Goal: Task Accomplishment & Management: Complete application form

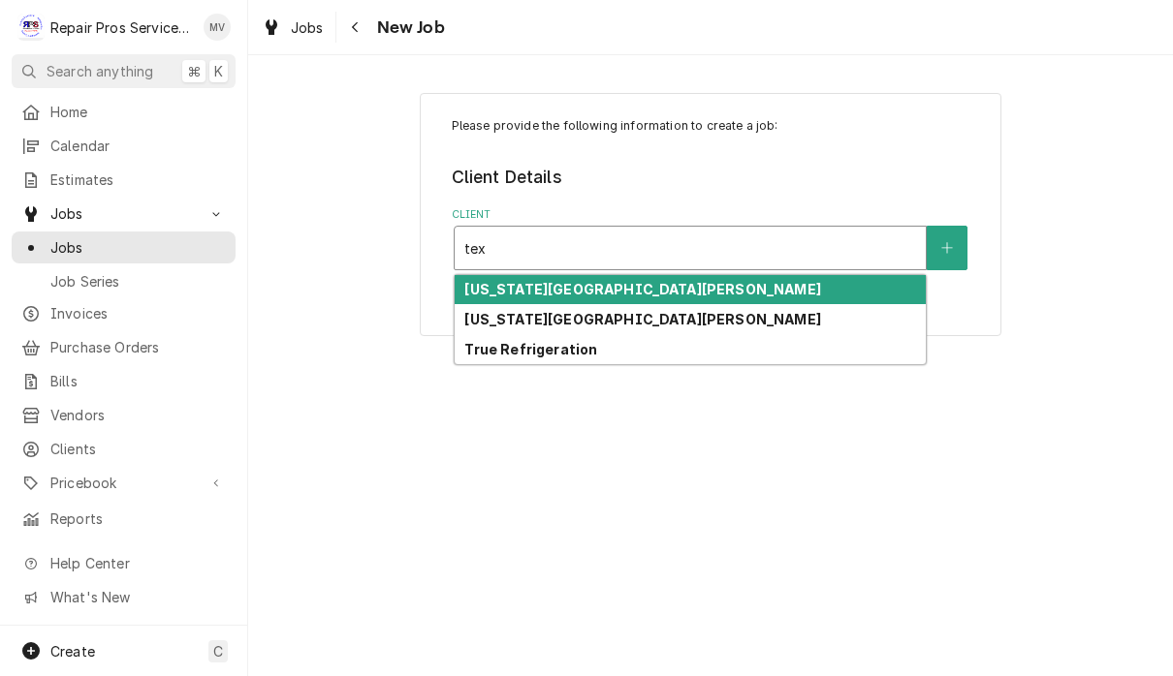
click at [711, 297] on div "[US_STATE][GEOGRAPHIC_DATA][PERSON_NAME]" at bounding box center [689, 290] width 471 height 30
type input "tex"
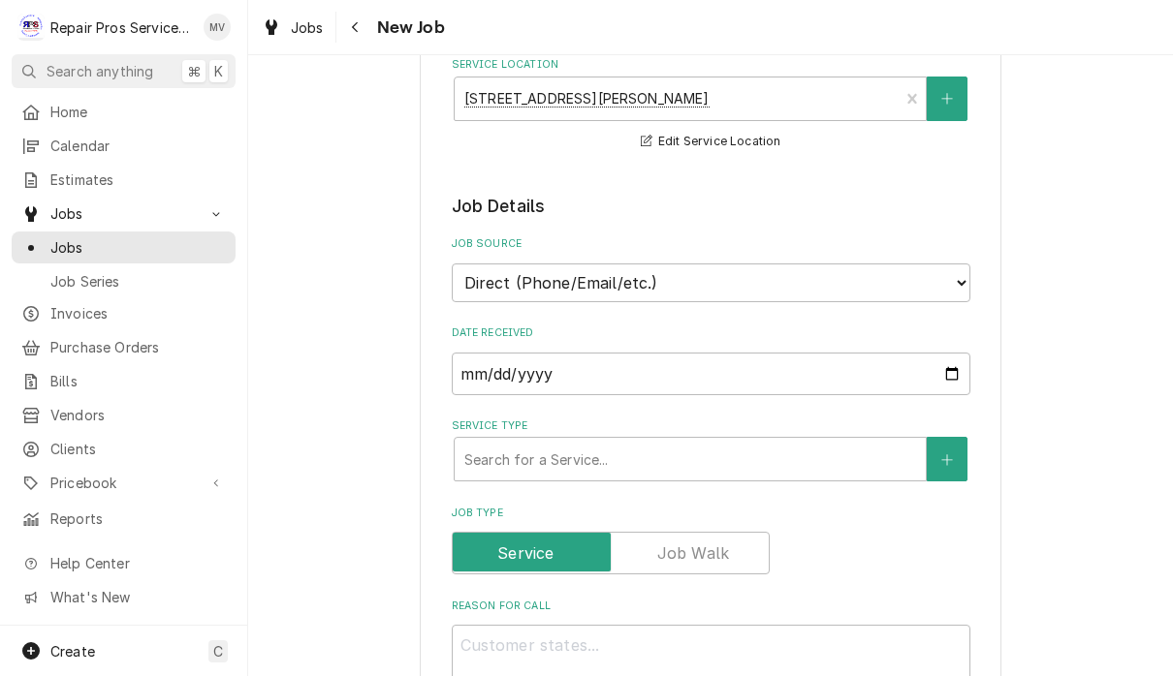
scroll to position [371, 0]
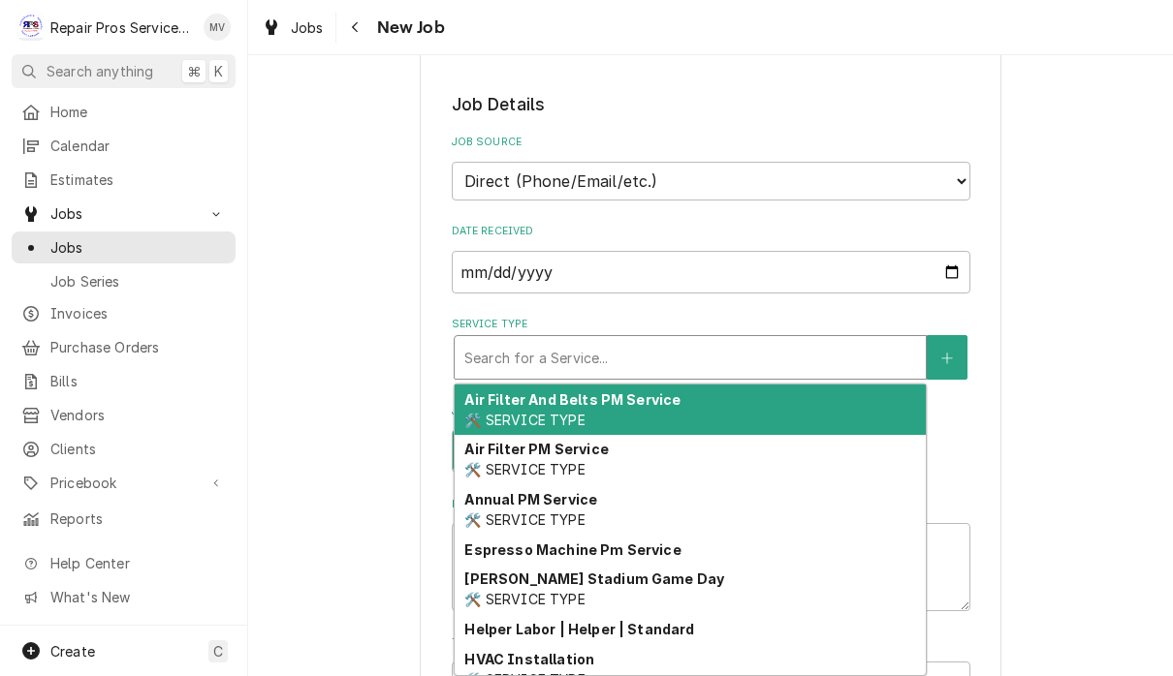
type textarea "x"
type input "d"
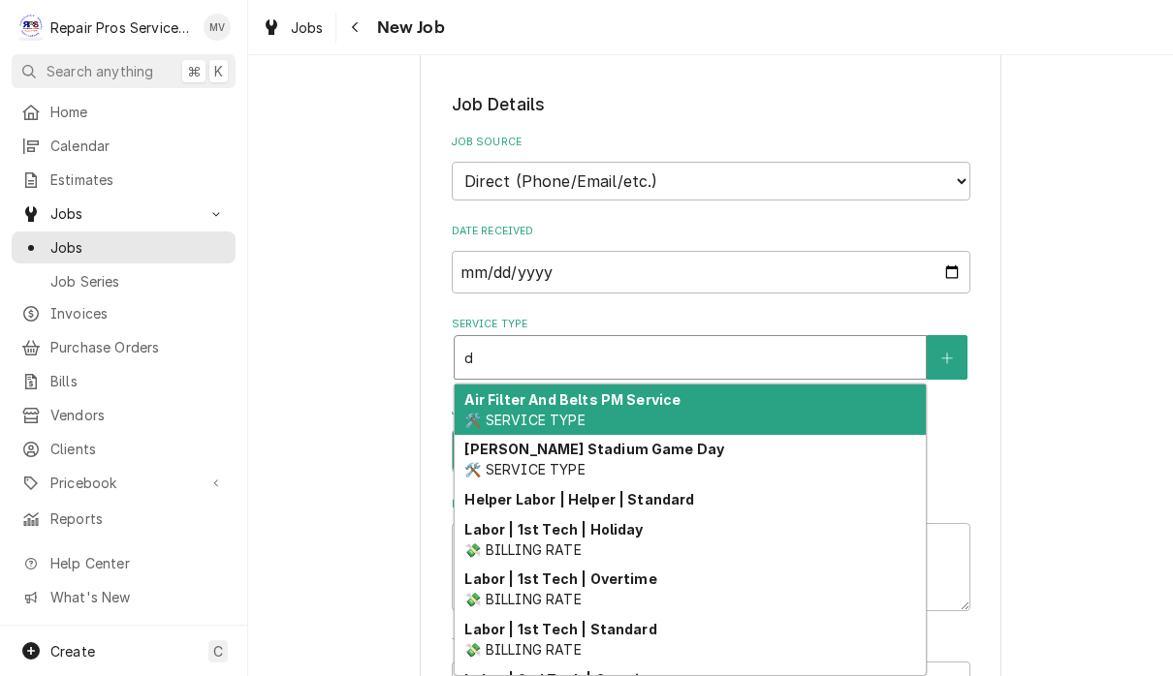
type textarea "x"
type input "di"
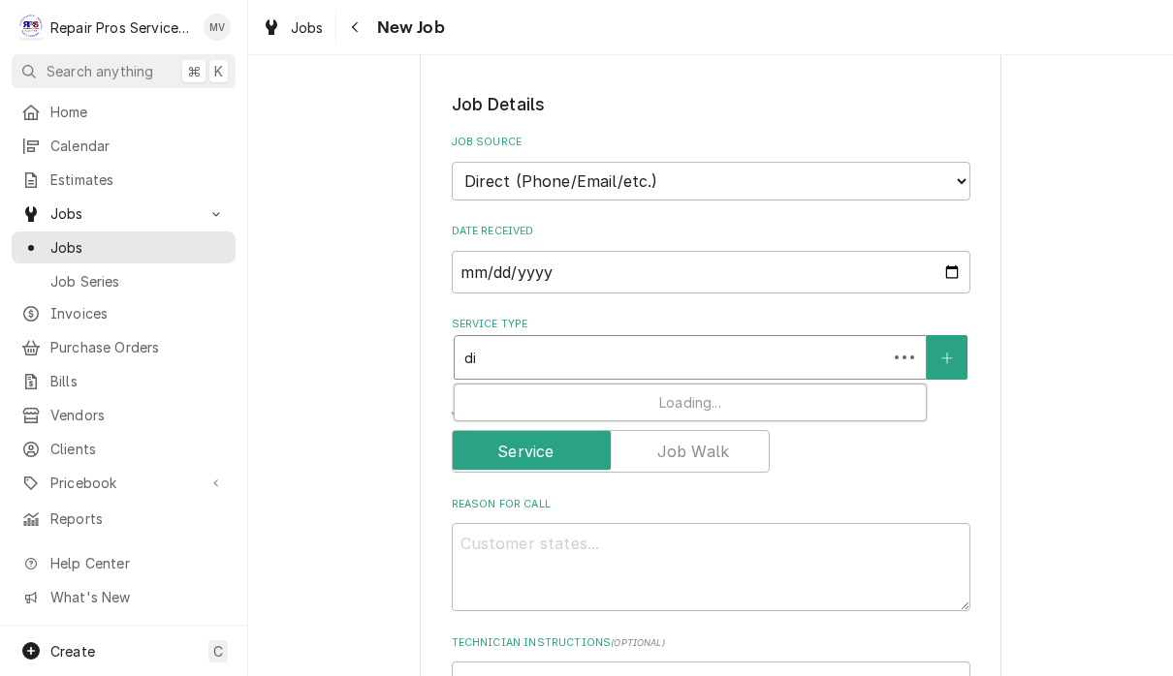
type textarea "x"
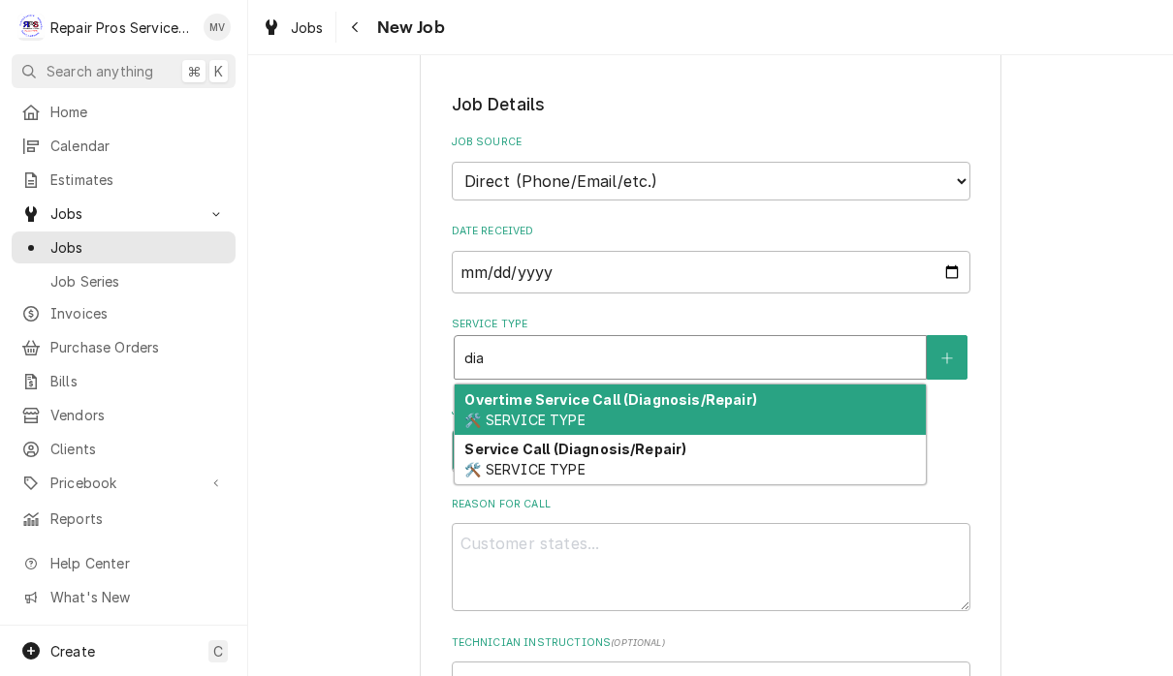
click at [701, 455] on div "Service Call (Diagnosis/Repair) 🛠️ SERVICE TYPE" at bounding box center [689, 460] width 471 height 50
type input "dia"
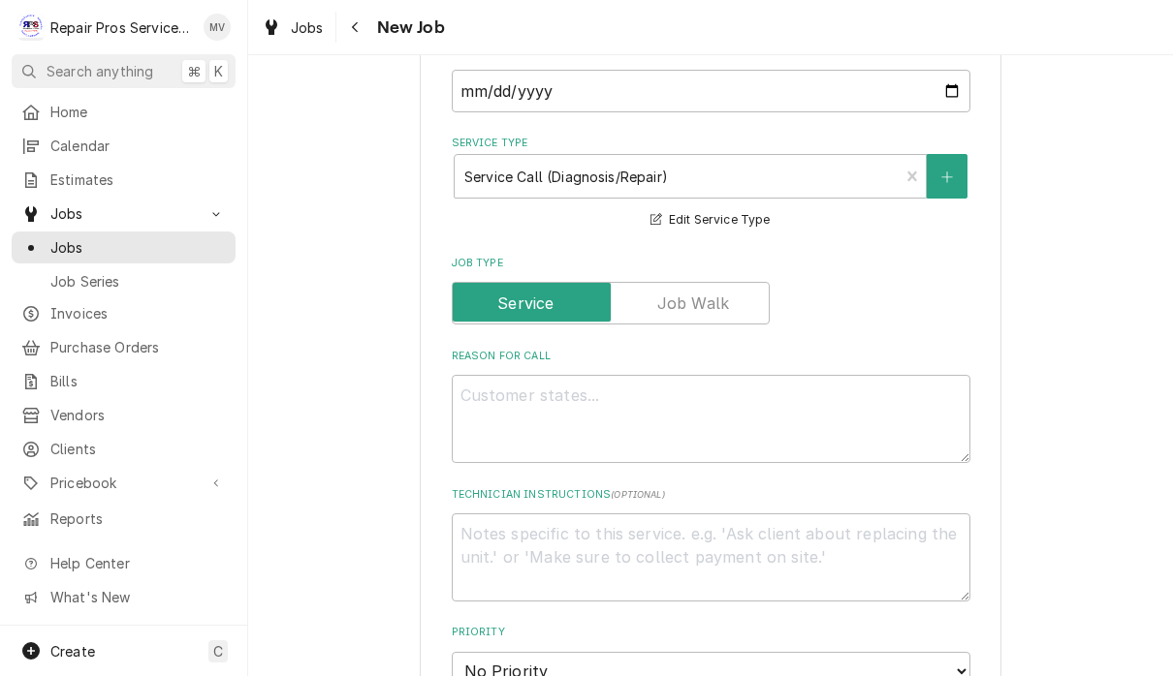
scroll to position [575, 0]
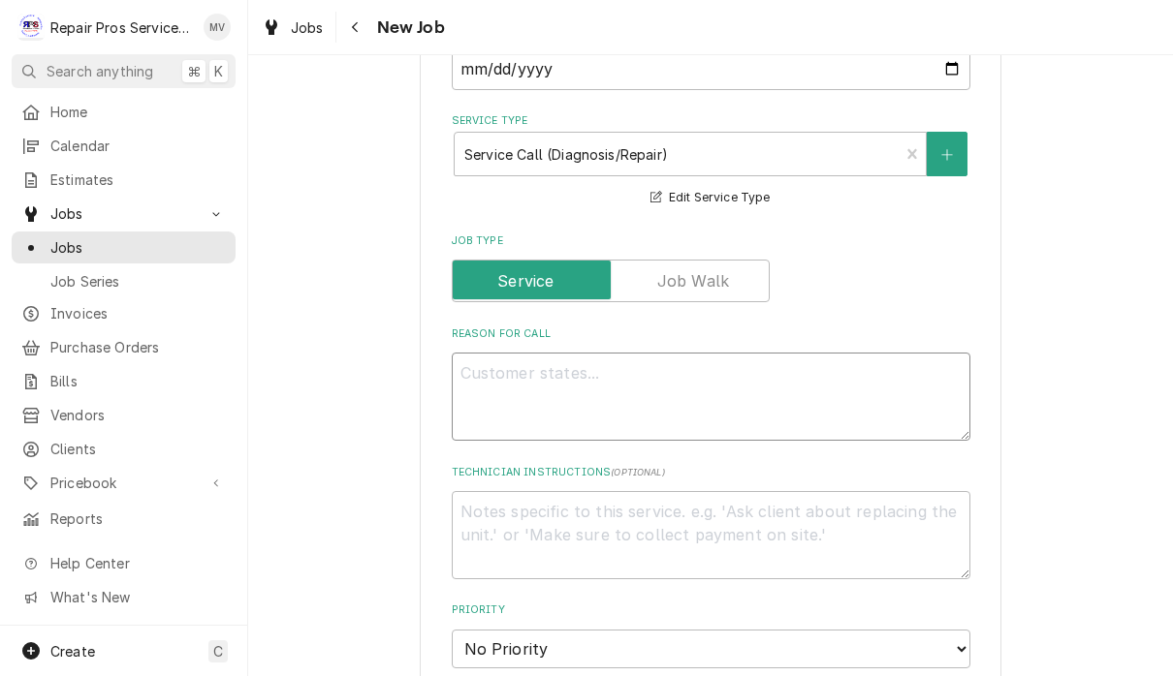
click at [486, 374] on textarea "Reason For Call" at bounding box center [711, 397] width 518 height 88
click at [526, 380] on textarea "Reason For Call" at bounding box center [711, 397] width 518 height 88
paste textarea "Left hot well drain Drain in bar needs line blew out. Bar refrigerator caster i…"
type textarea "x"
type textarea "Left hot well drain Drain in bar needs line blew out. Bar refrigerator caster i…"
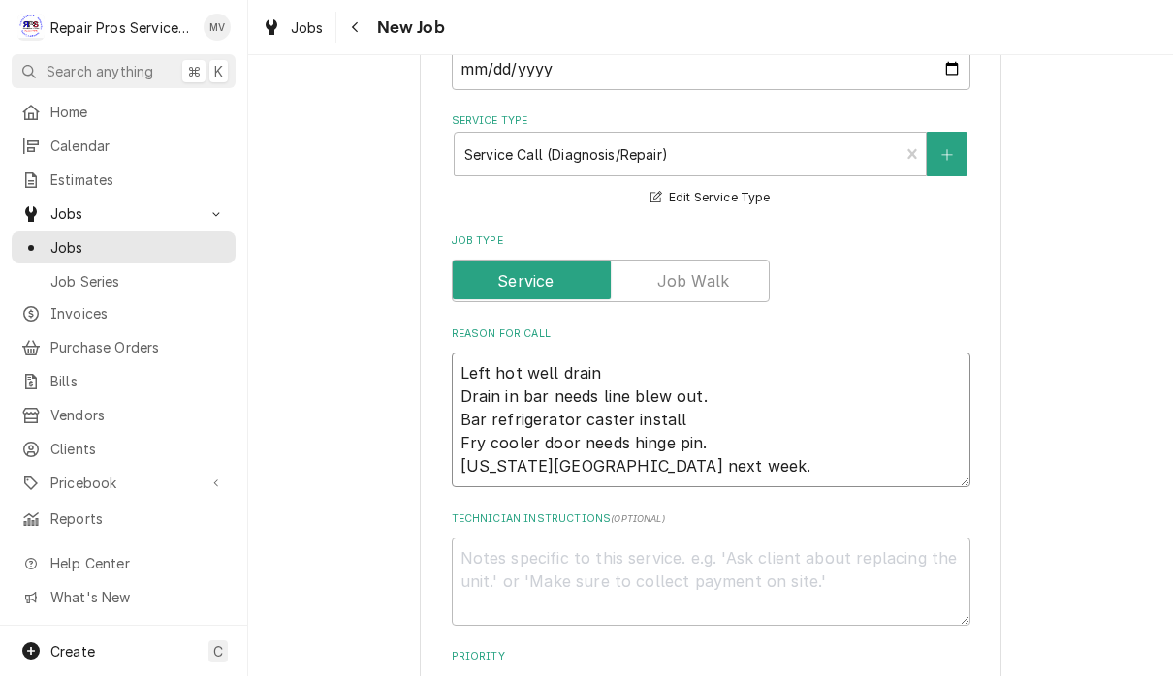
type textarea "x"
type textarea "Left hot well drain Drain in bar needs line blew out. Bar refrigerator caster i…"
type textarea "x"
type textarea "Left hot well drain Drain in bar needs line blew out. Bar refrigerator caster i…"
type textarea "x"
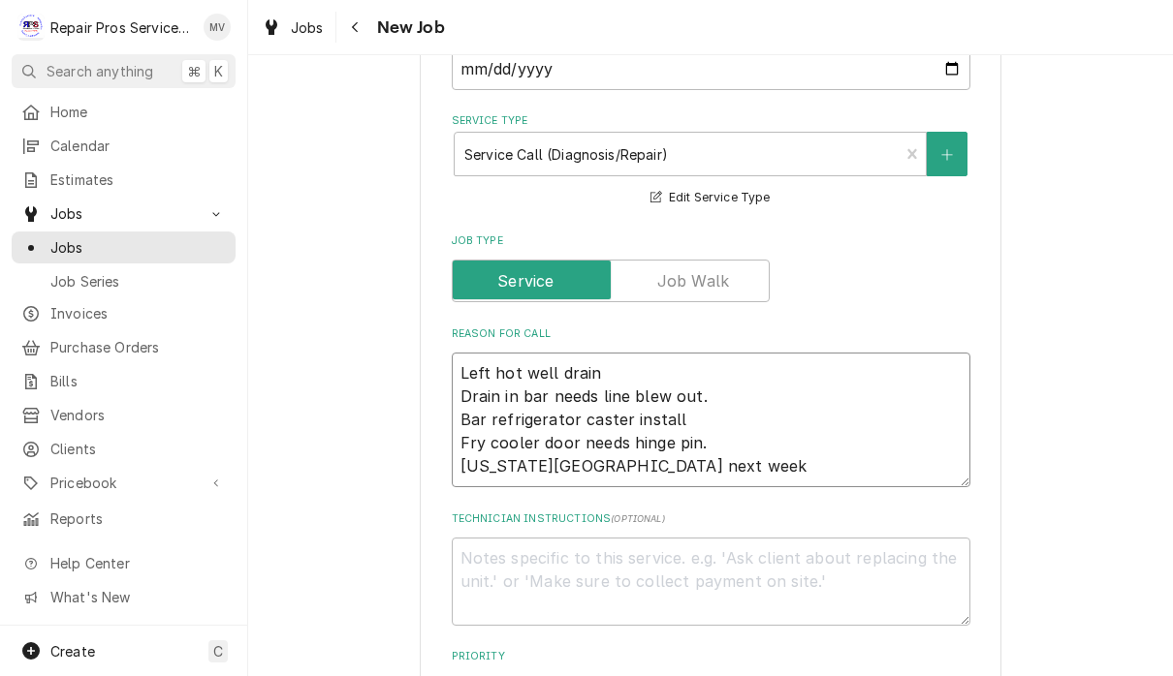
type textarea "Left hot well drain Drain in bar needs line blew out. Bar refrigerator caster i…"
type textarea "x"
type textarea "Left hot well drain Drain in bar needs line blew out. Bar refrigerator caster i…"
type textarea "x"
type textarea "Left hot well drain Drain in bar needs line blew out. Bar refrigerator caster i…"
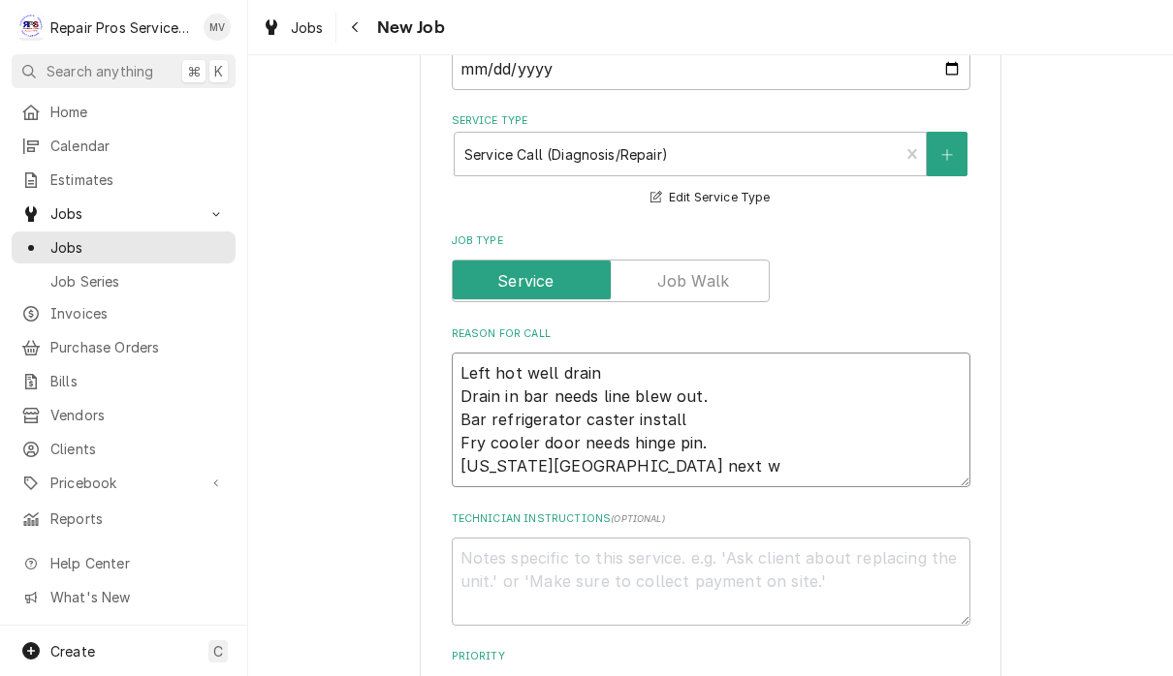
type textarea "x"
type textarea "Left hot well drain Drain in bar needs line blew out. Bar refrigerator caster i…"
type textarea "x"
type textarea "Left hot well drain Drain in bar needs line blew out. Bar refrigerator caster i…"
type textarea "x"
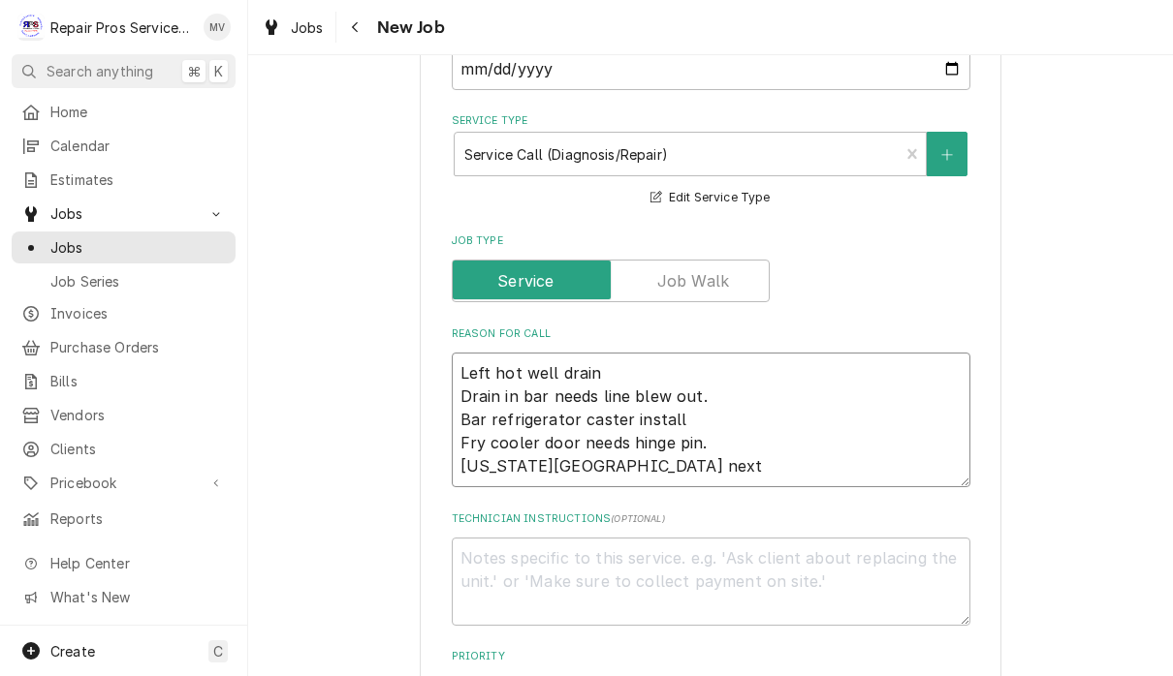
type textarea "Left hot well drain Drain in bar needs line blew out. Bar refrigerator caster i…"
type textarea "x"
type textarea "Left hot well drain Drain in bar needs line blew out. Bar refrigerator caster i…"
type textarea "x"
type textarea "Left hot well drain Drain in bar needs line blew out. Bar refrigerator caster i…"
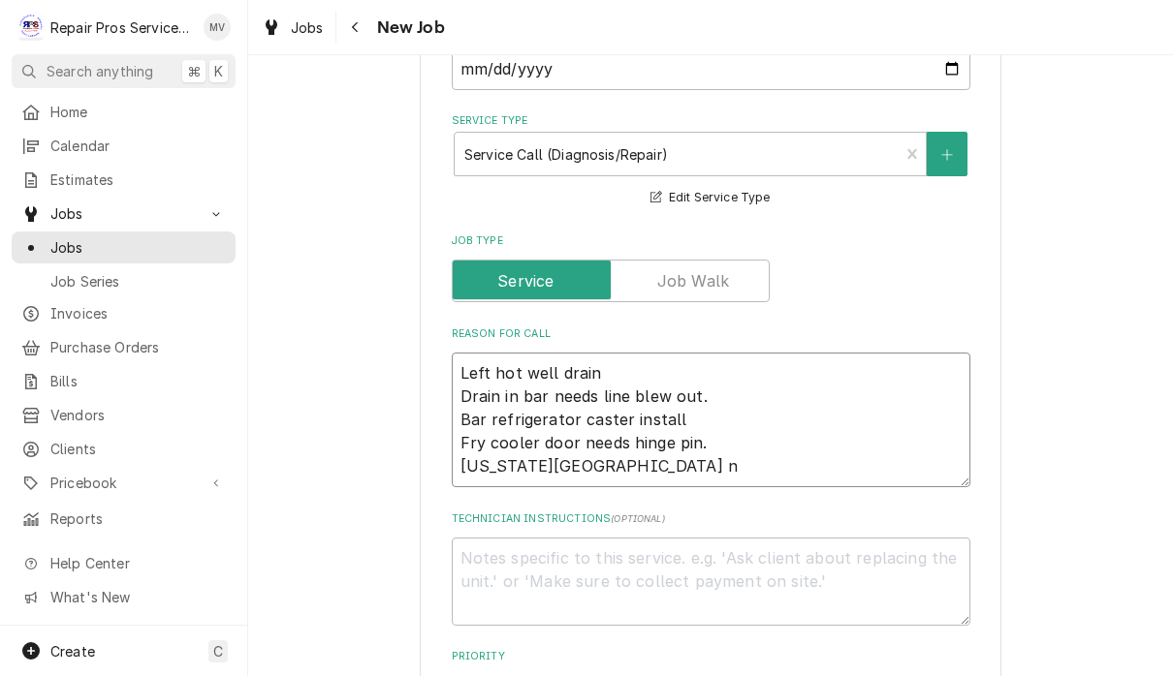
type textarea "x"
type textarea "Left hot well drain Drain in bar needs line blew out. Bar refrigerator caster i…"
type textarea "x"
type textarea "Left hot well drain Drain in bar needs line blew out. Bar refrigerator caster i…"
type textarea "x"
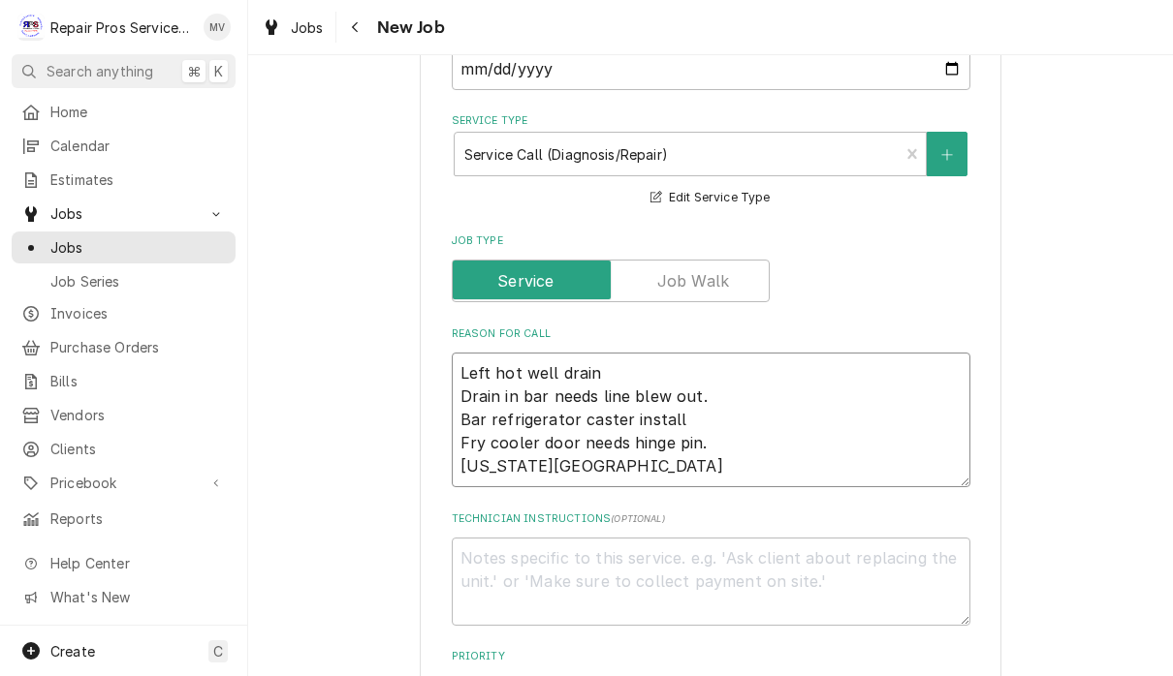
type textarea "Left hot well drain Drain in bar needs line blew out. Bar refrigerator caster i…"
type textarea "x"
type textarea "Left hot well drain Drain in bar needs line blew out. Bar refrigerator caster i…"
type textarea "x"
type textarea "Left hot well drain Drain in bar needs line blew out. Bar refrigerator caster i…"
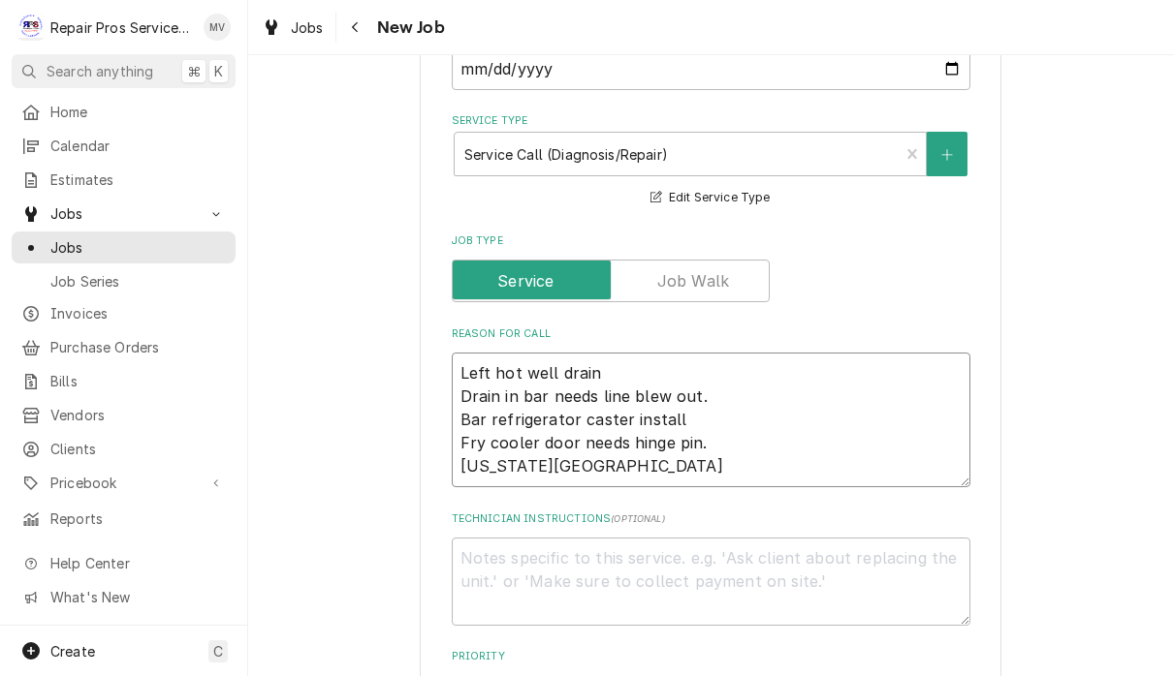
type textarea "x"
type textarea "Left hot well drain Drain in bar needs line blew out. Bar refrigerator caster i…"
type textarea "x"
type textarea "Left hot well drain Drain in bar needs line blew out. Bar refrigerator caster i…"
type textarea "x"
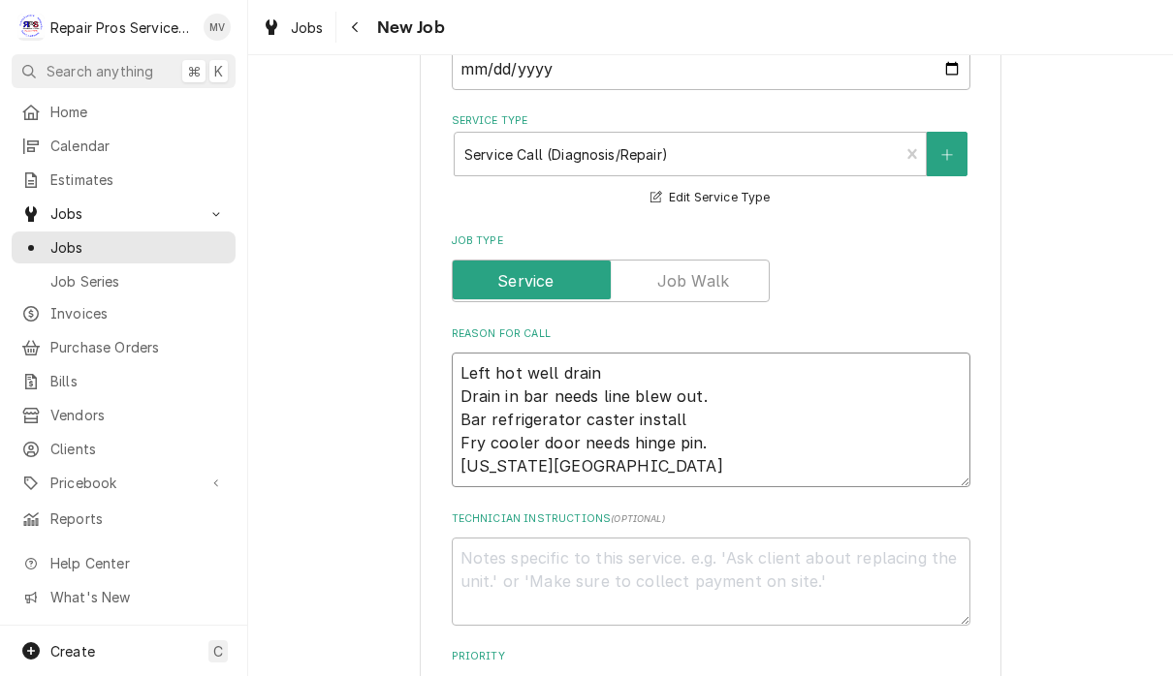
type textarea "Left hot well drain Drain in bar needs line blew out. Bar refrigerator caster i…"
type textarea "x"
type textarea "Left hot well drain Drain in bar needs line blew out. Bar refrigerator caster i…"
type textarea "x"
type textarea "Left hot well drain Drain in bar needs line blew out. Bar refrigerator caster i…"
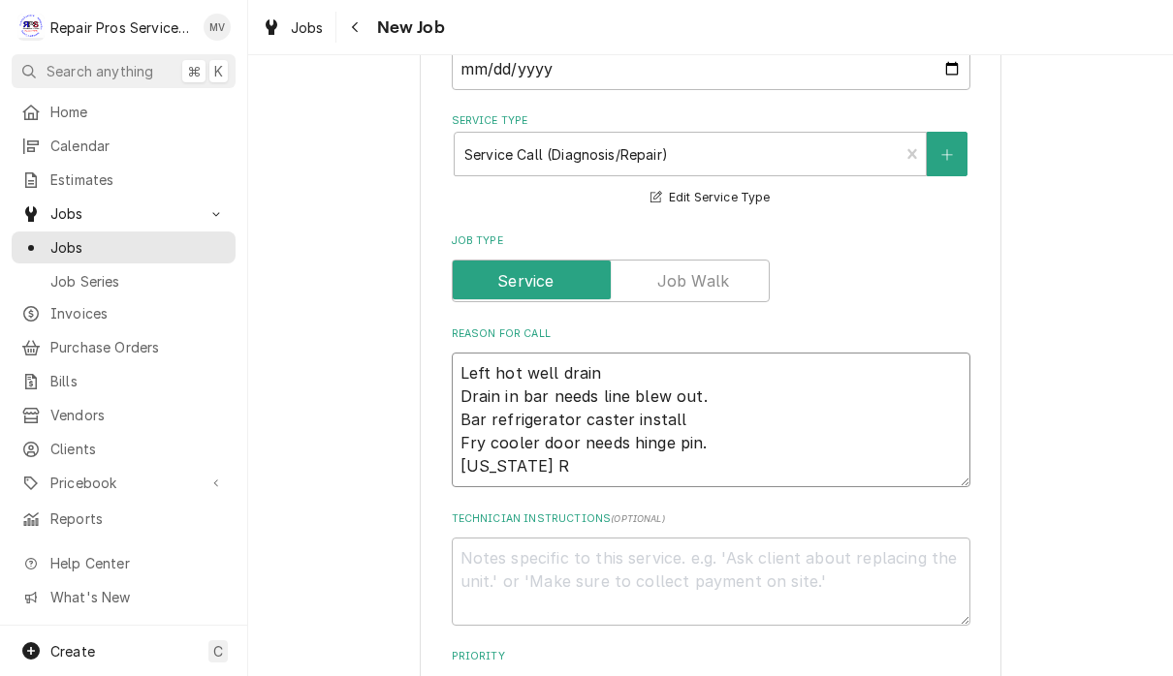
type textarea "x"
type textarea "Left hot well drain Drain in bar needs line blew out. Bar refrigerator caster i…"
type textarea "x"
type textarea "Left hot well drain Drain in bar needs line blew out. Bar refrigerator caster i…"
type textarea "x"
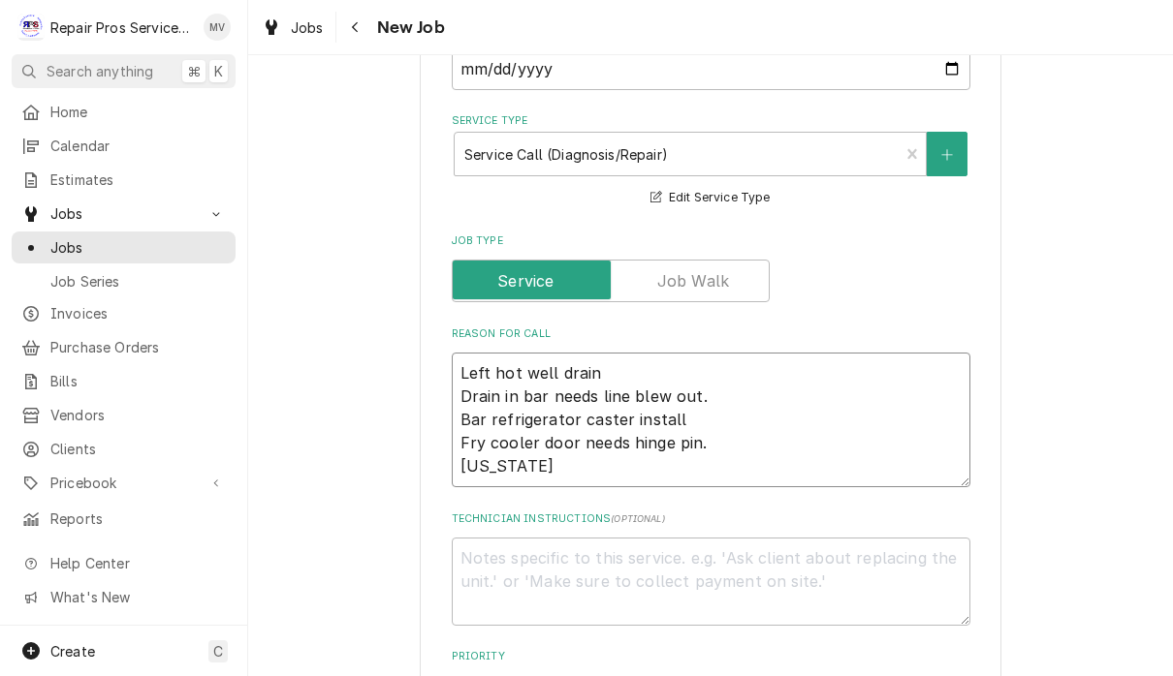
type textarea "Left hot well drain Drain in bar needs line blew out. Bar refrigerator caster i…"
type textarea "x"
type textarea "Left hot well drain Drain in bar needs line blew out. Bar refrigerator caster i…"
type textarea "x"
type textarea "Left hot well drain Drain in bar needs line blew out. Bar refrigerator caster i…"
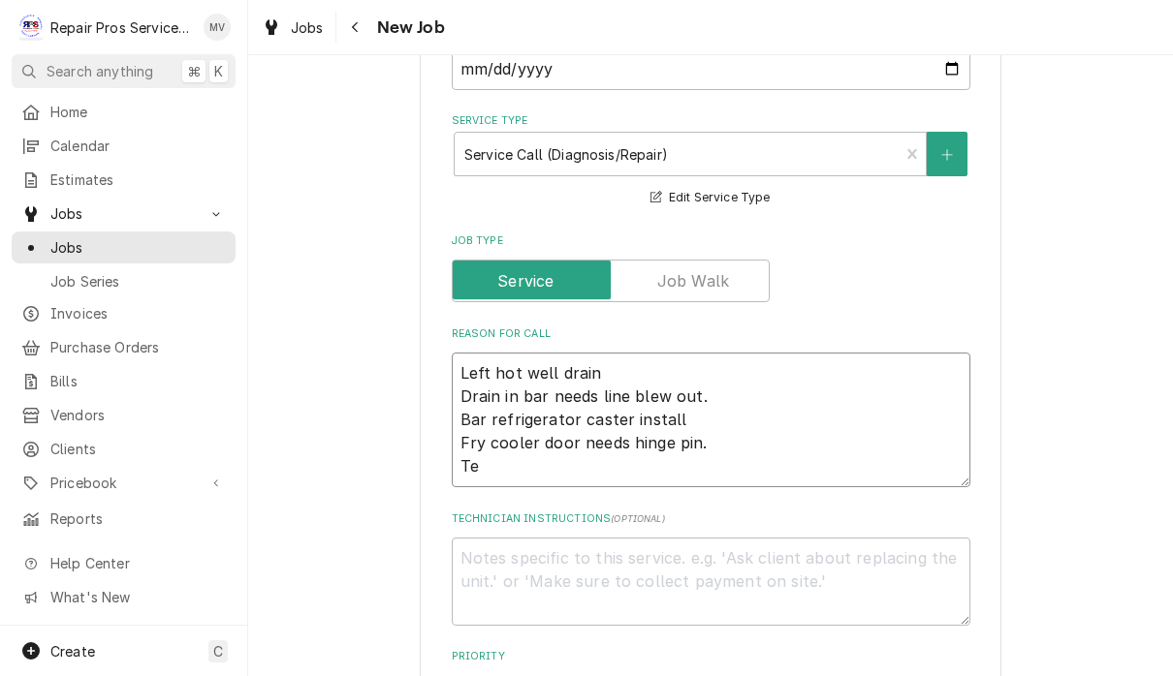
type textarea "x"
type textarea "Left hot well drain Drain in bar needs line blew out. Bar refrigerator caster i…"
type textarea "x"
type textarea "Left hot well drain Drain in bar needs line blew out. Bar refrigerator caster i…"
type textarea "x"
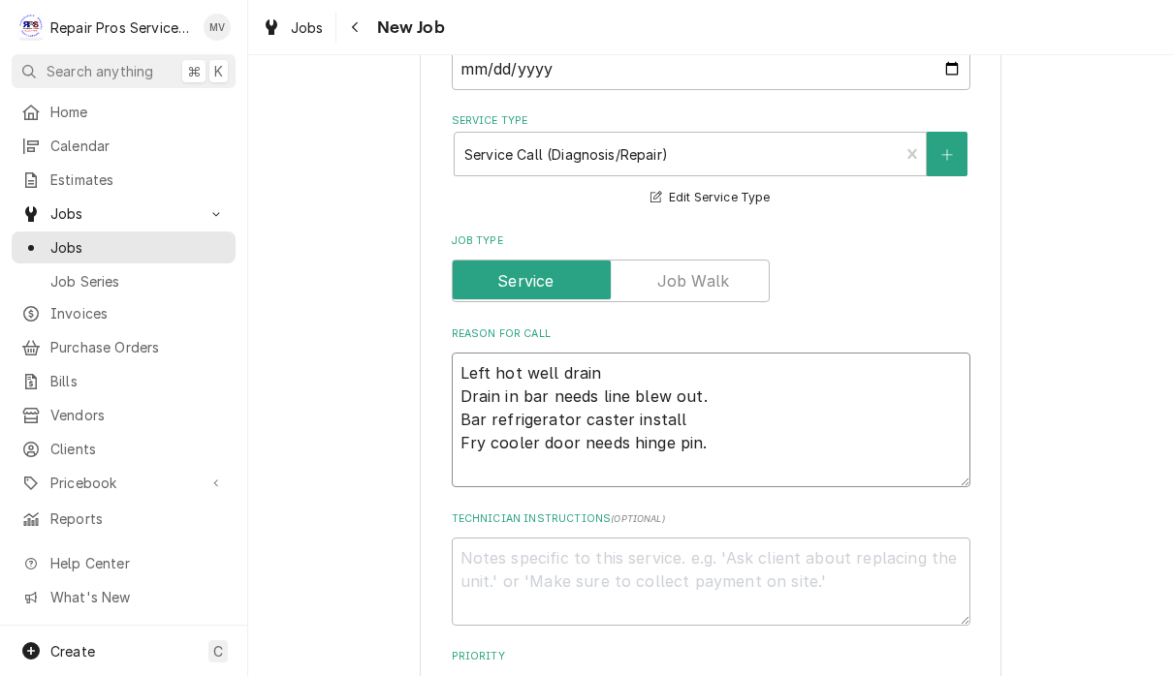
type textarea "Left hot well drain Drain in bar needs line blew out. Bar refrigerator caster i…"
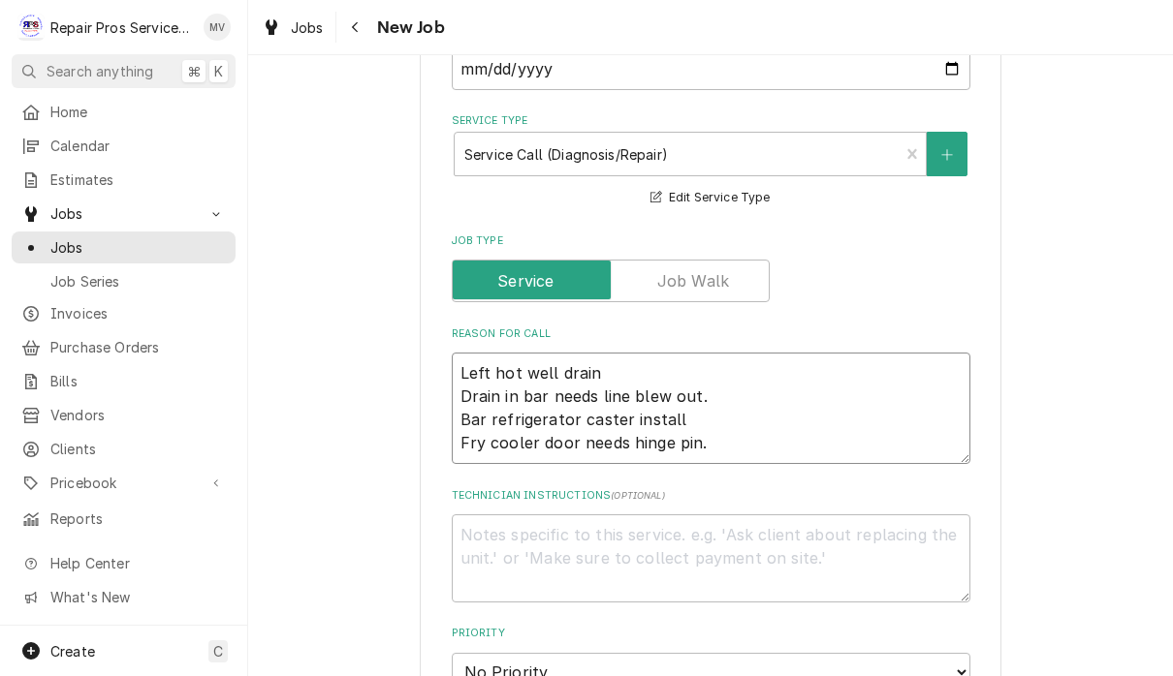
type textarea "x"
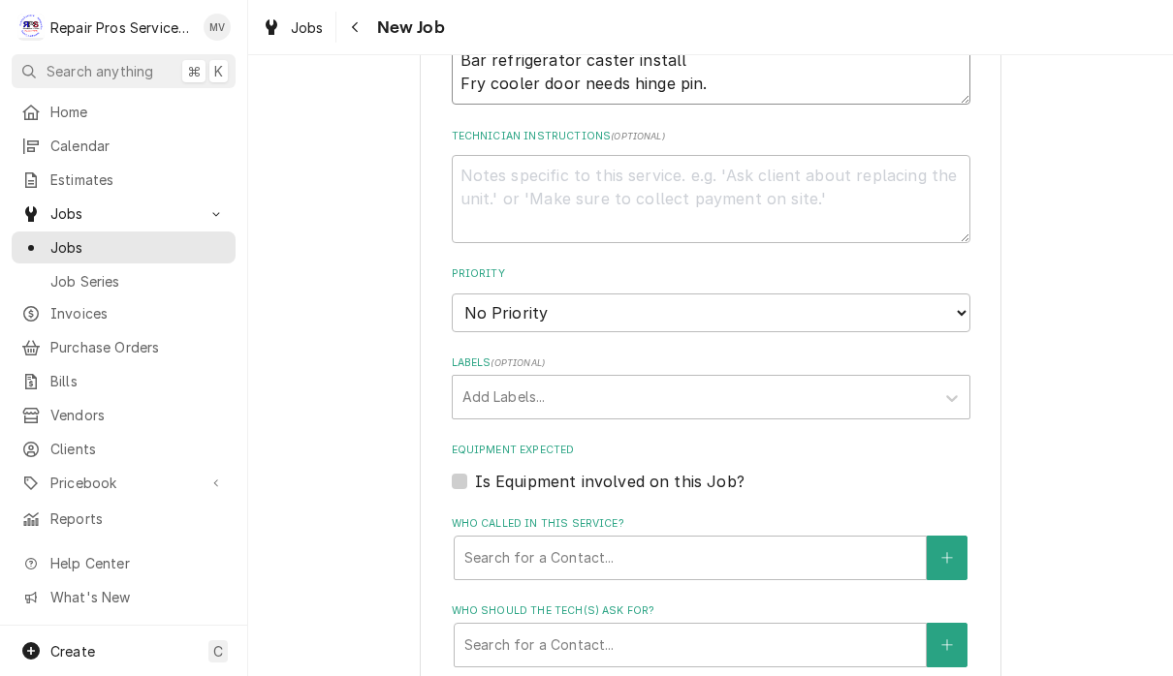
scroll to position [942, 0]
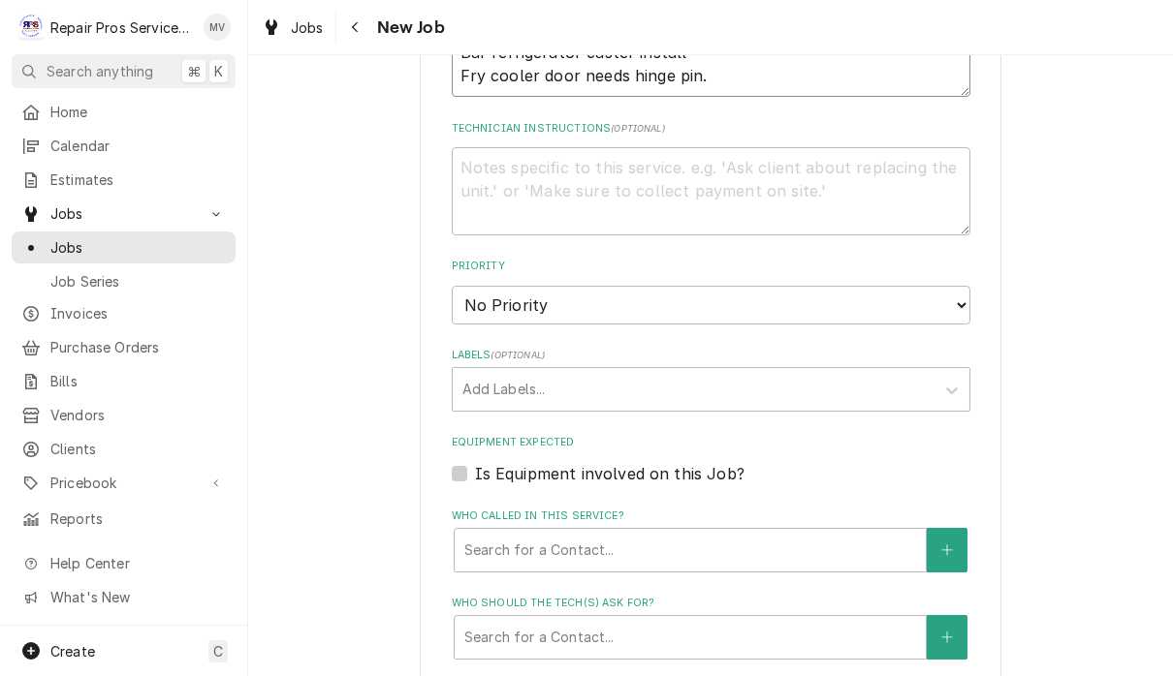
type textarea "Left hot well drain Drain in bar needs line blew out. Bar refrigerator caster i…"
click at [686, 289] on select "No Priority Urgent High Medium Low" at bounding box center [711, 305] width 518 height 39
select select "3"
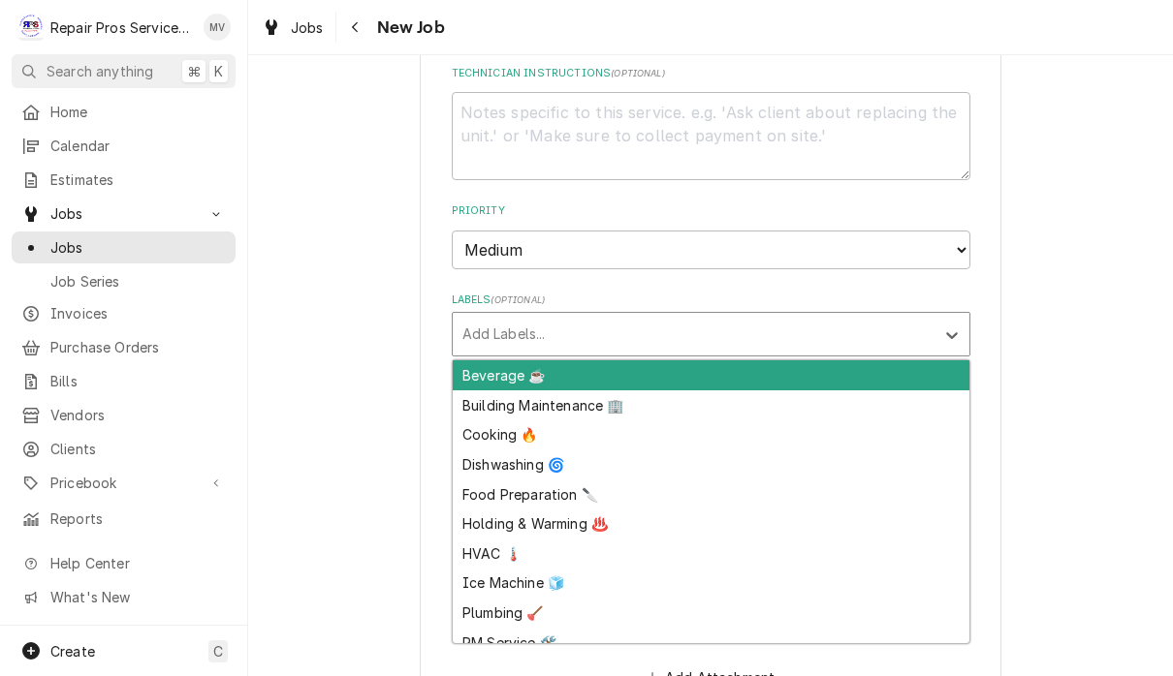
scroll to position [1013, 0]
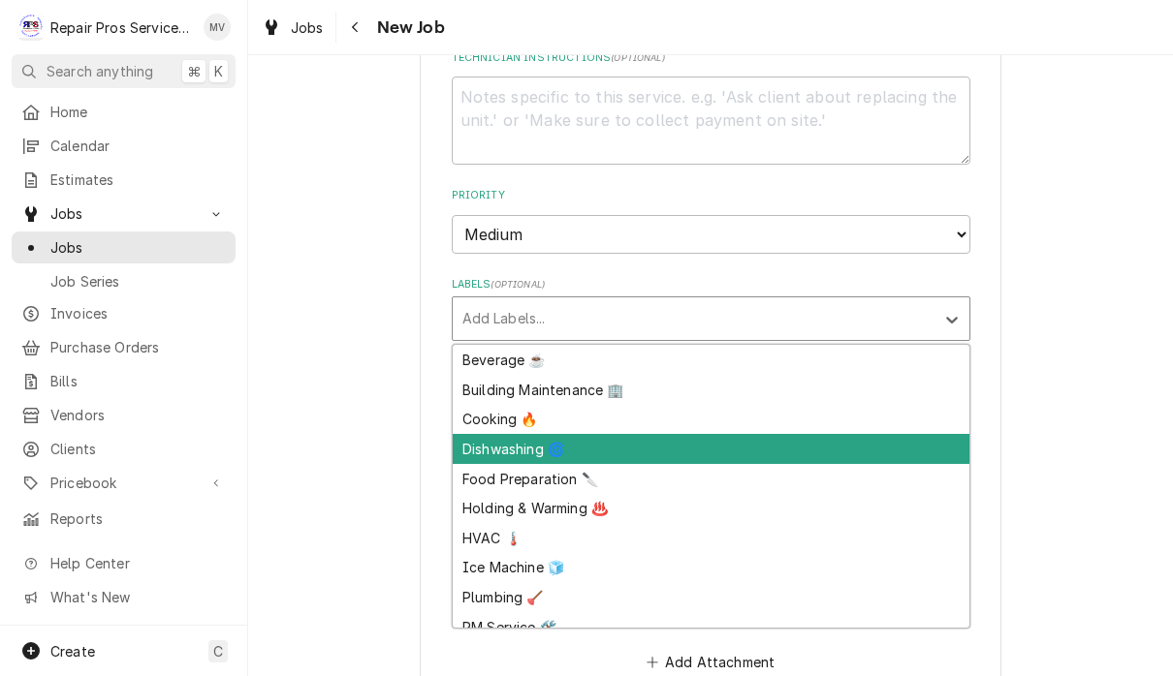
click at [542, 434] on div "Dishwashing 🌀" at bounding box center [711, 449] width 517 height 30
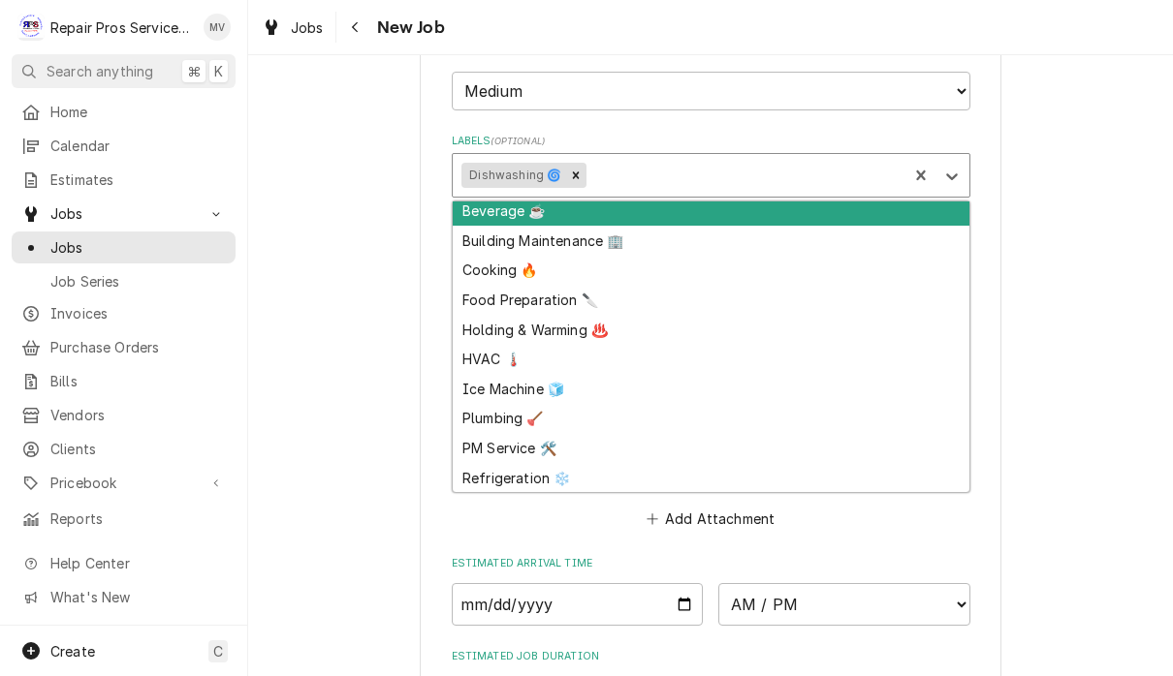
scroll to position [6, 0]
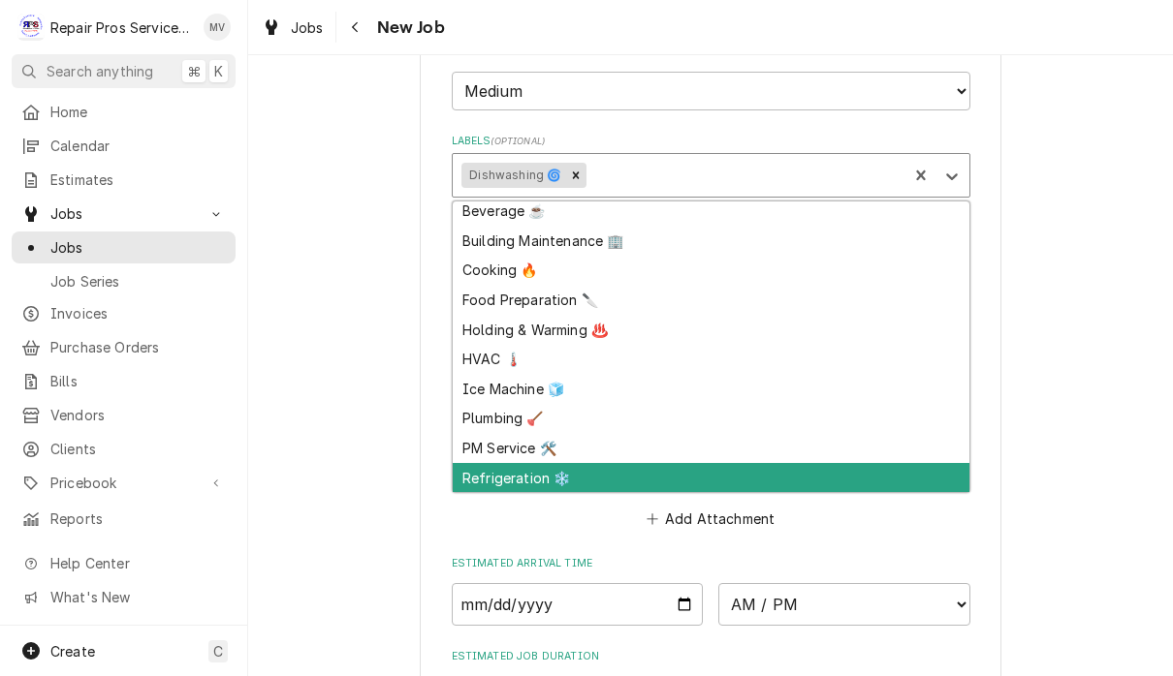
click at [518, 463] on div "Refrigeration ❄️" at bounding box center [711, 478] width 517 height 30
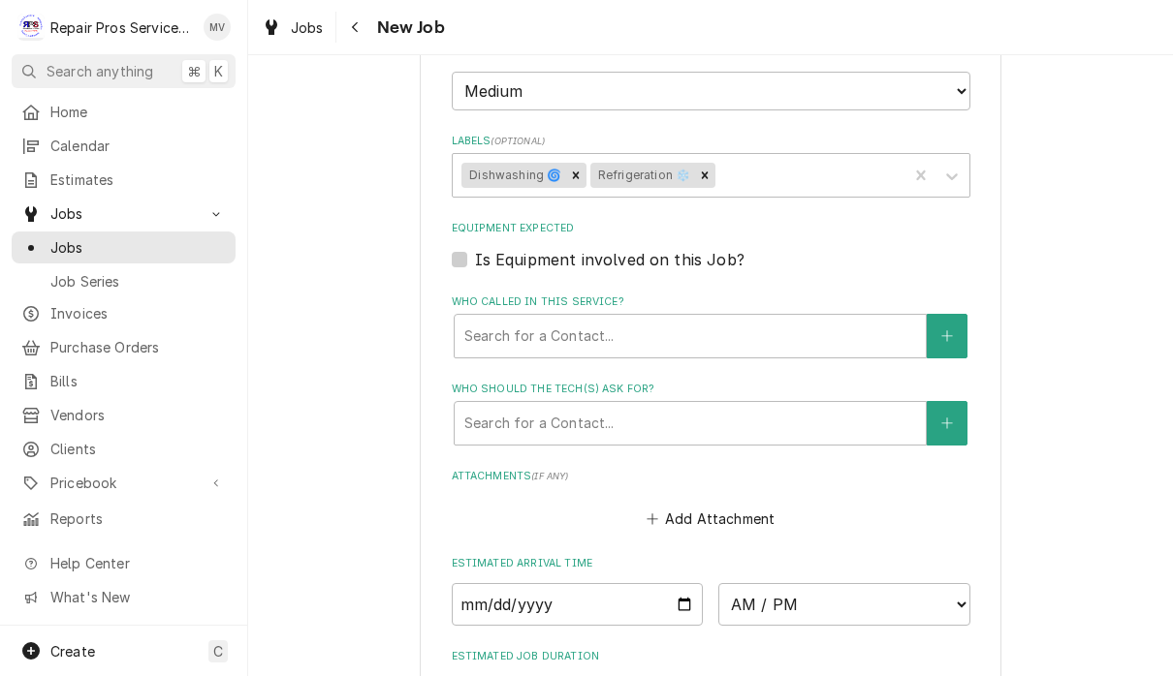
type textarea "x"
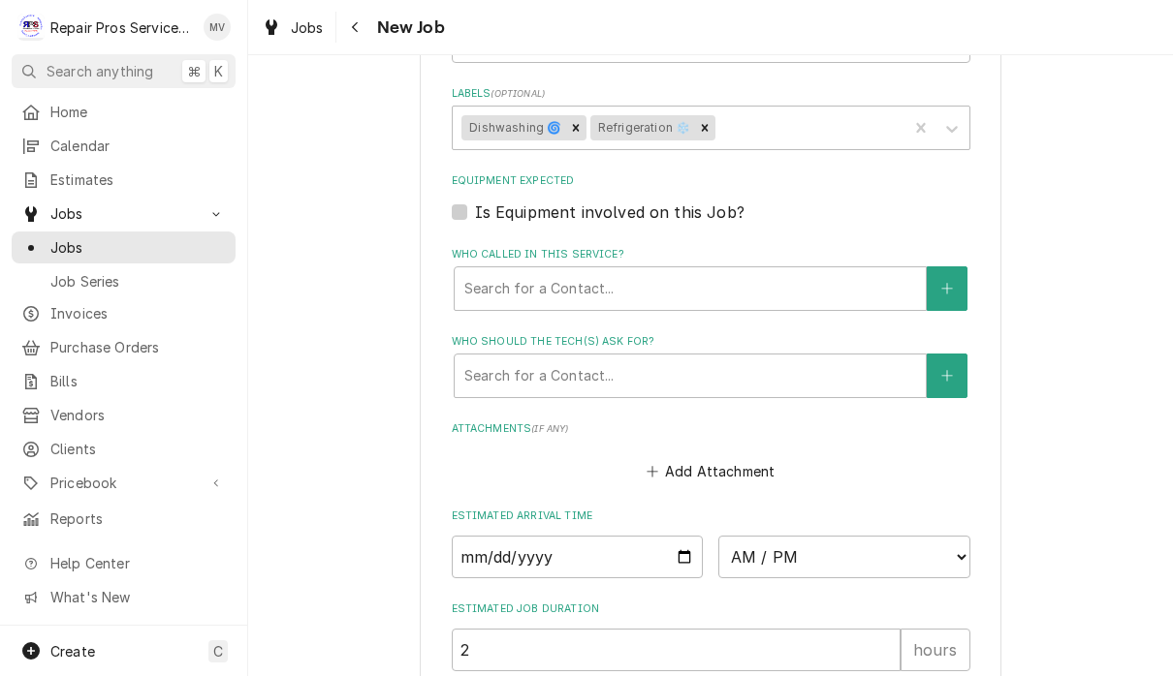
scroll to position [1205, 0]
click at [499, 546] on input "Date" at bounding box center [578, 556] width 252 height 43
type input "2025-10-06"
type textarea "x"
type input "2025-10-14"
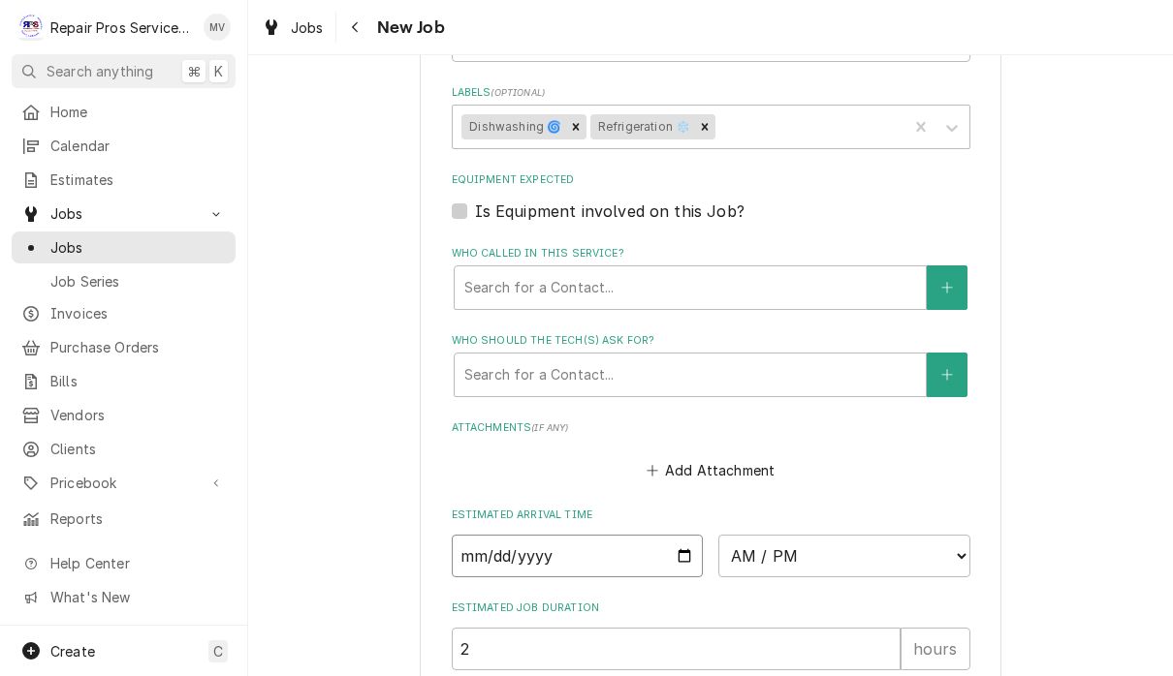
type textarea "x"
click at [739, 535] on select "AM / PM 6:00 AM 6:15 AM 6:30 AM 6:45 AM 7:00 AM 7:15 AM 7:30 AM 7:45 AM 8:00 AM…" at bounding box center [844, 556] width 252 height 43
select select "09:30:00"
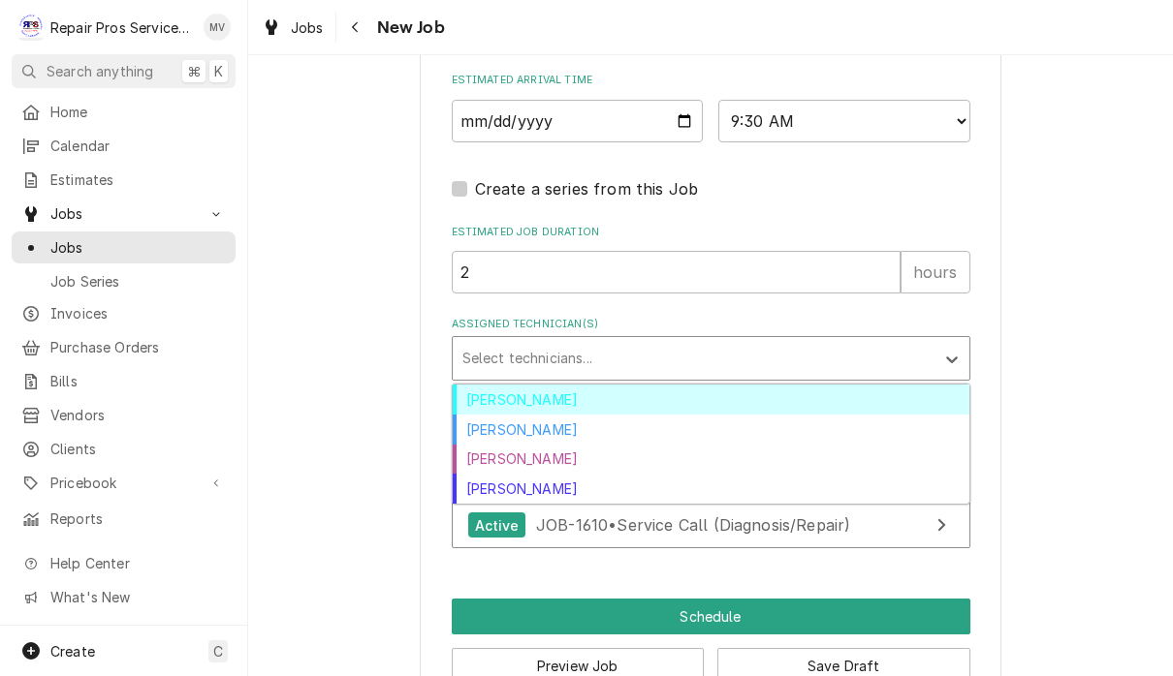
scroll to position [1652, 0]
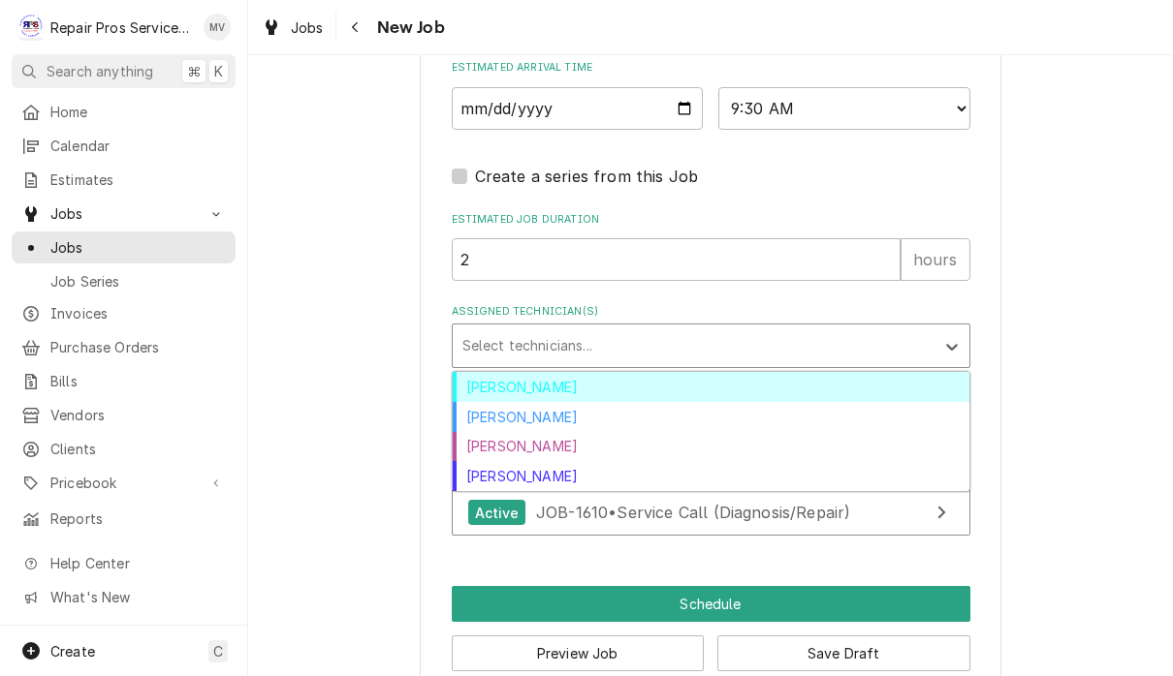
click at [566, 372] on div "Brian Volker" at bounding box center [711, 387] width 517 height 30
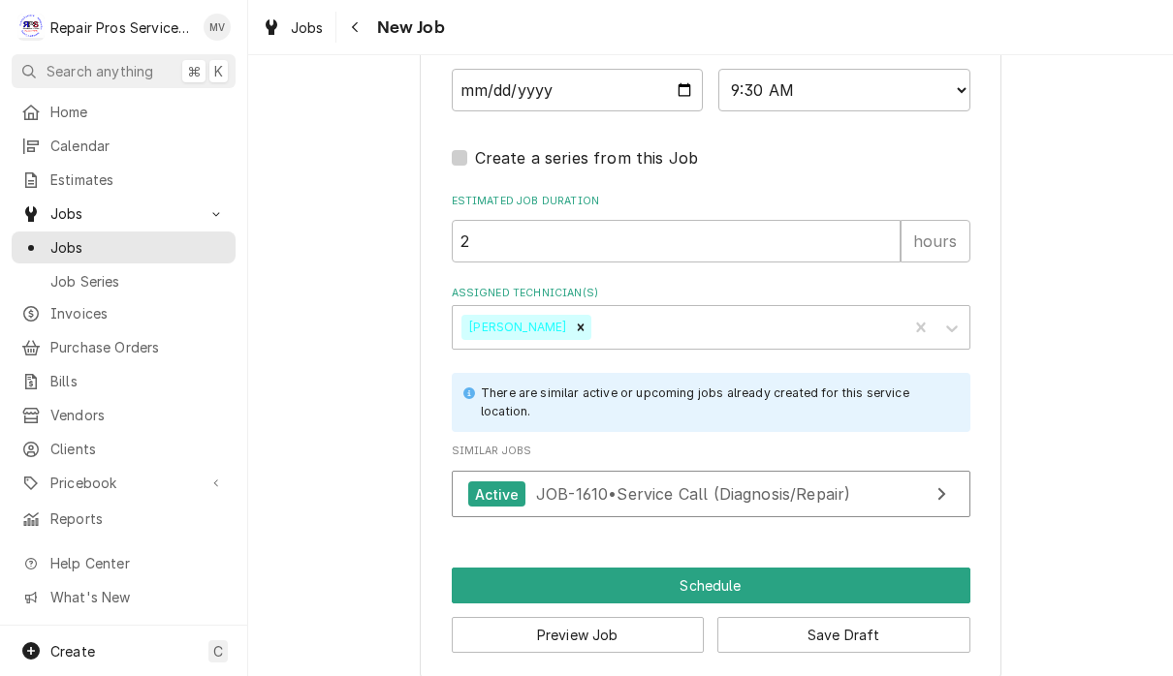
scroll to position [1669, 0]
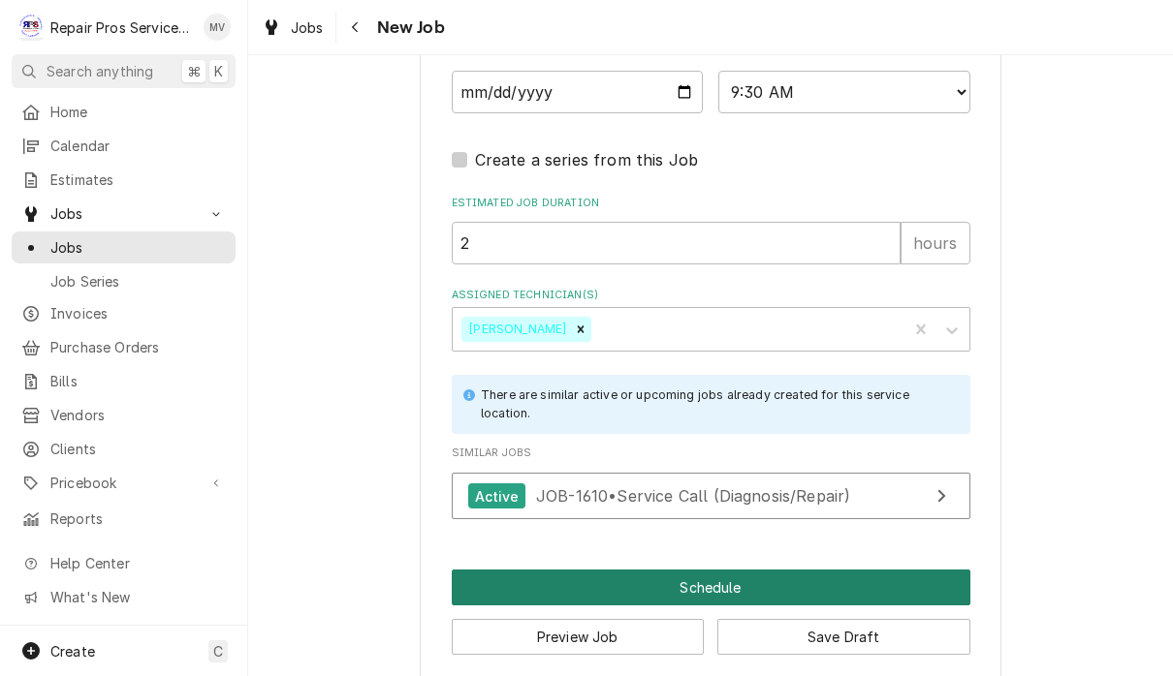
click at [771, 570] on button "Schedule" at bounding box center [711, 588] width 518 height 36
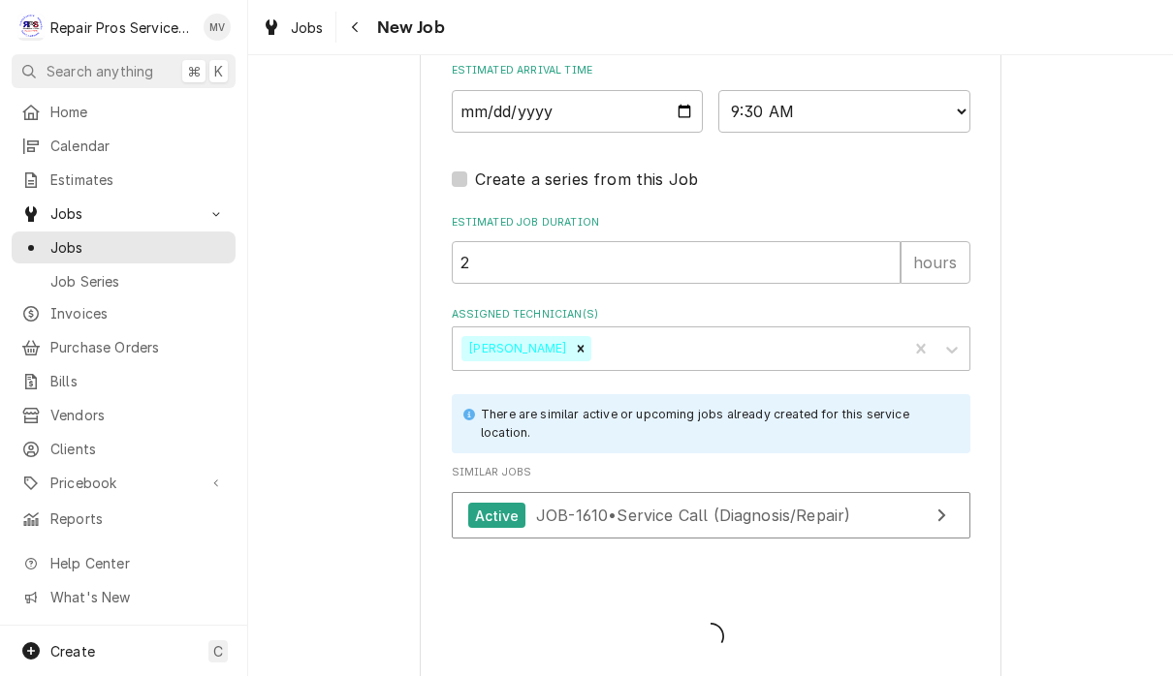
type textarea "x"
